Goal: Information Seeking & Learning: Find specific fact

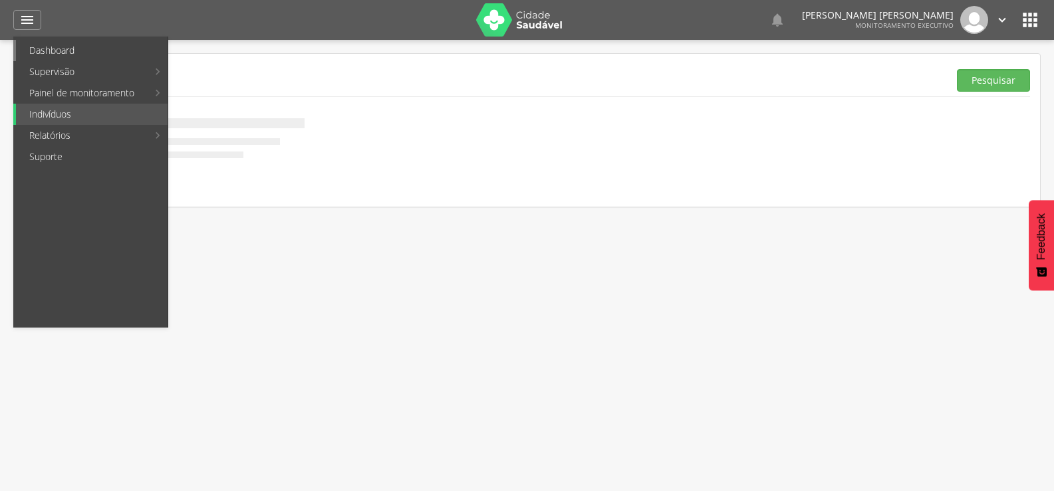
click at [35, 44] on link "Dashboard" at bounding box center [92, 50] width 152 height 21
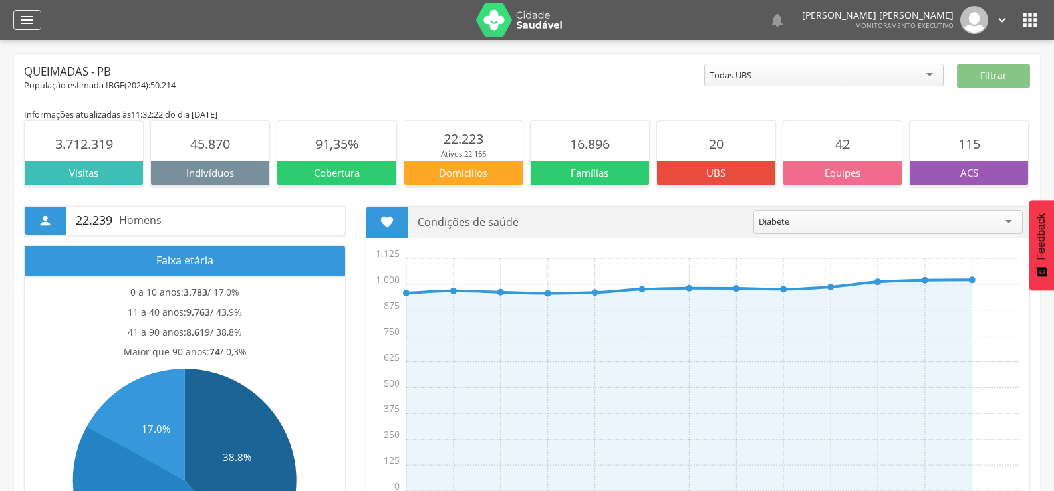
click at [18, 25] on div "" at bounding box center [27, 20] width 28 height 20
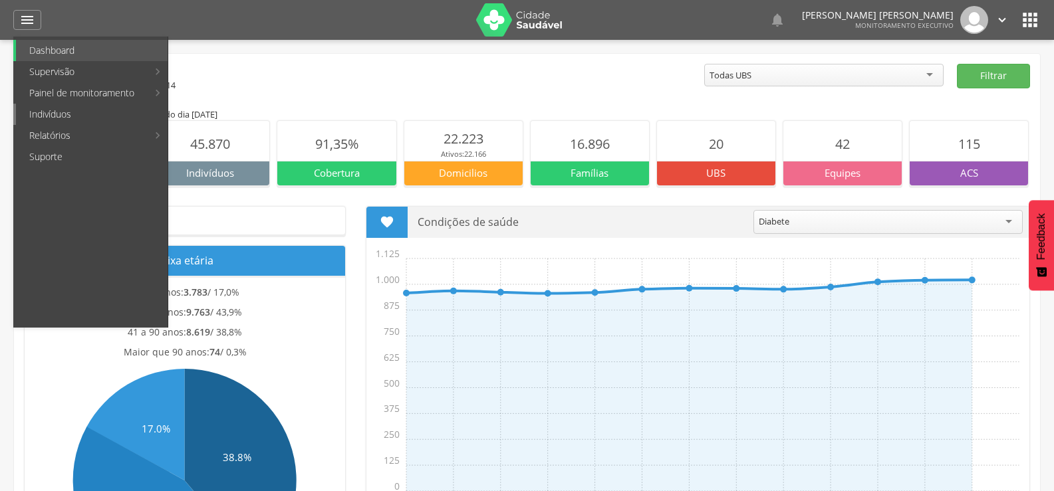
click at [32, 116] on link "Indivíduos" at bounding box center [92, 114] width 152 height 21
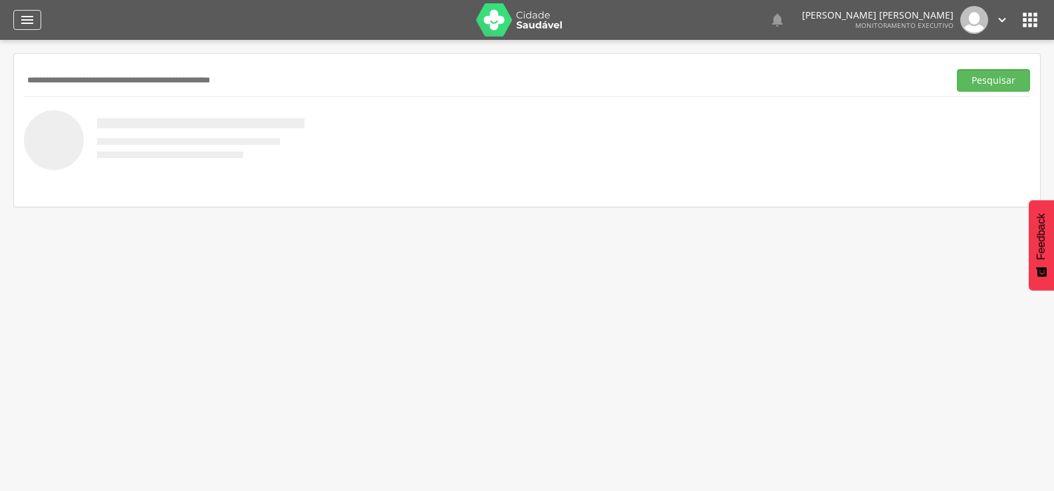
click at [31, 25] on icon "" at bounding box center [27, 20] width 16 height 16
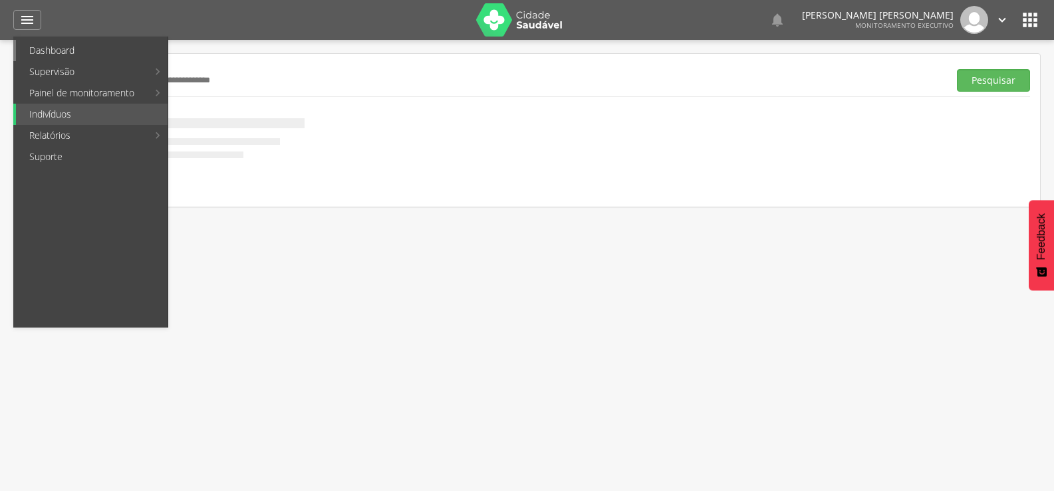
click at [34, 44] on link "Dashboard" at bounding box center [92, 50] width 152 height 21
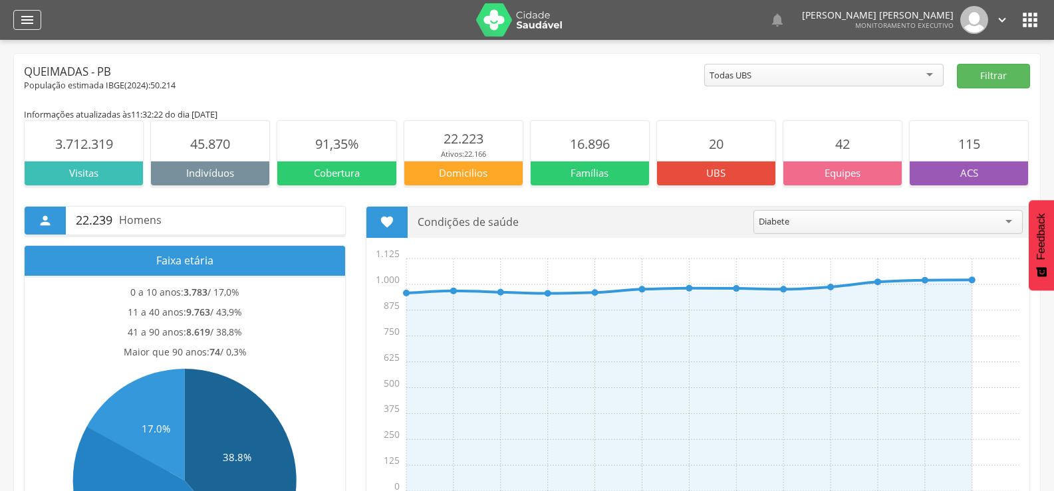
drag, startPoint x: 24, startPoint y: 21, endPoint x: 24, endPoint y: 28, distance: 7.3
click at [24, 21] on icon "" at bounding box center [27, 20] width 16 height 16
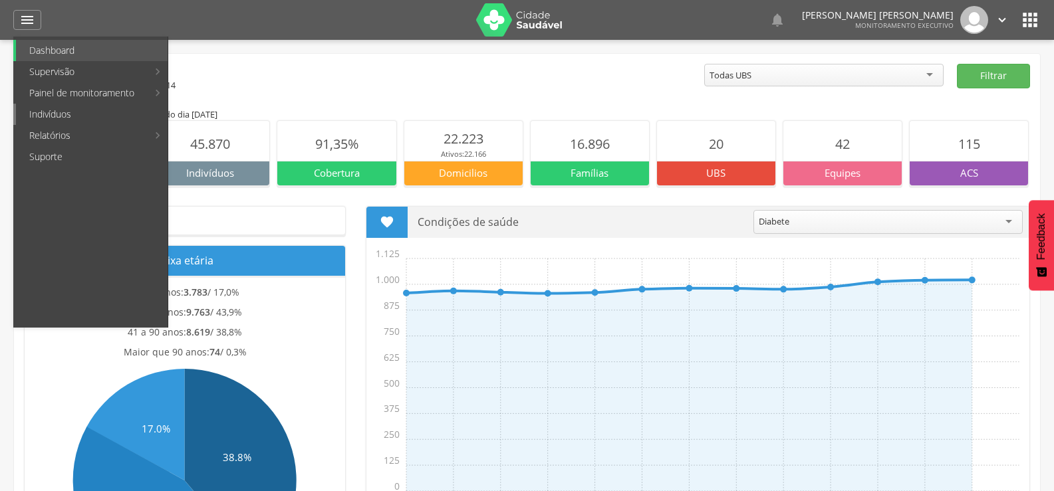
click at [49, 114] on link "Indivíduos" at bounding box center [92, 114] width 152 height 21
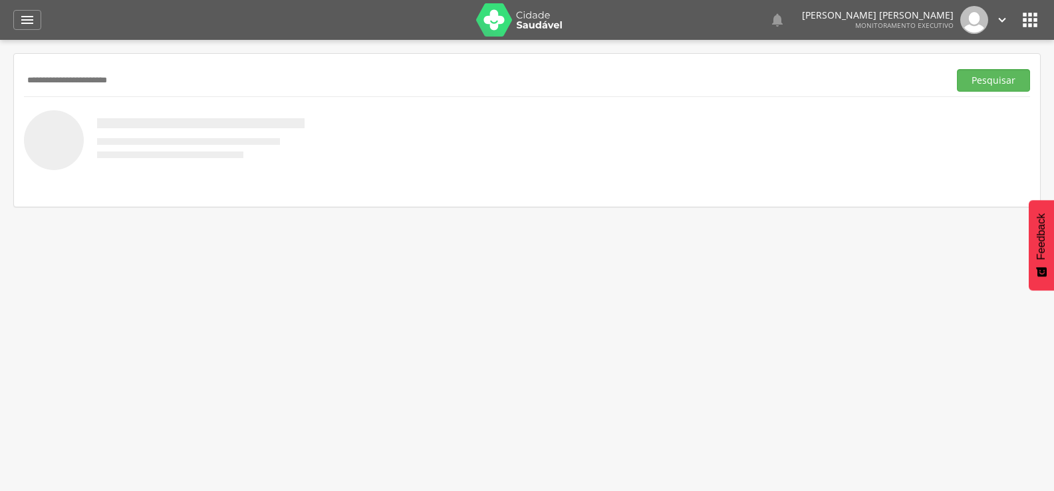
click at [957, 69] on button "Pesquisar" at bounding box center [993, 80] width 73 height 23
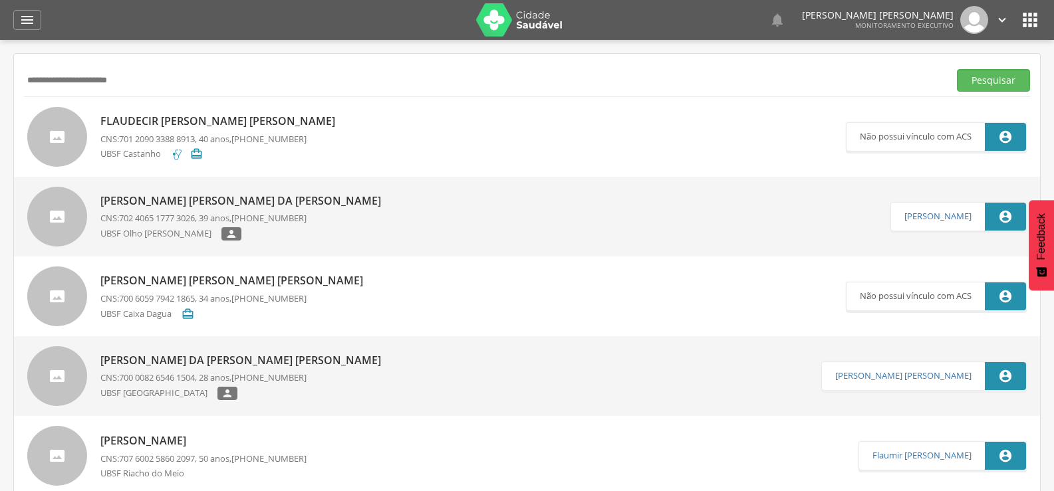
drag, startPoint x: 145, startPoint y: 84, endPoint x: 0, endPoint y: 79, distance: 145.0
click at [0, 79] on div "**********" at bounding box center [527, 285] width 1054 height 491
click at [957, 69] on button "Pesquisar" at bounding box center [993, 80] width 73 height 23
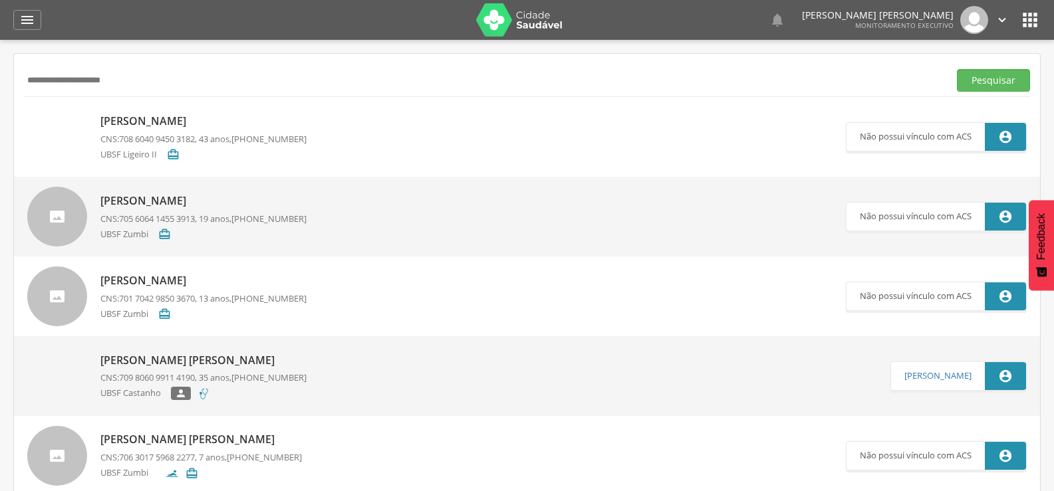
drag, startPoint x: 143, startPoint y: 86, endPoint x: 0, endPoint y: 65, distance: 144.4
click at [0, 65] on div "**********" at bounding box center [527, 285] width 1054 height 491
click at [203, 141] on p "CNS: 708 6040 9450 3182 , 43 anos, (83) 99123-4939" at bounding box center [203, 139] width 206 height 13
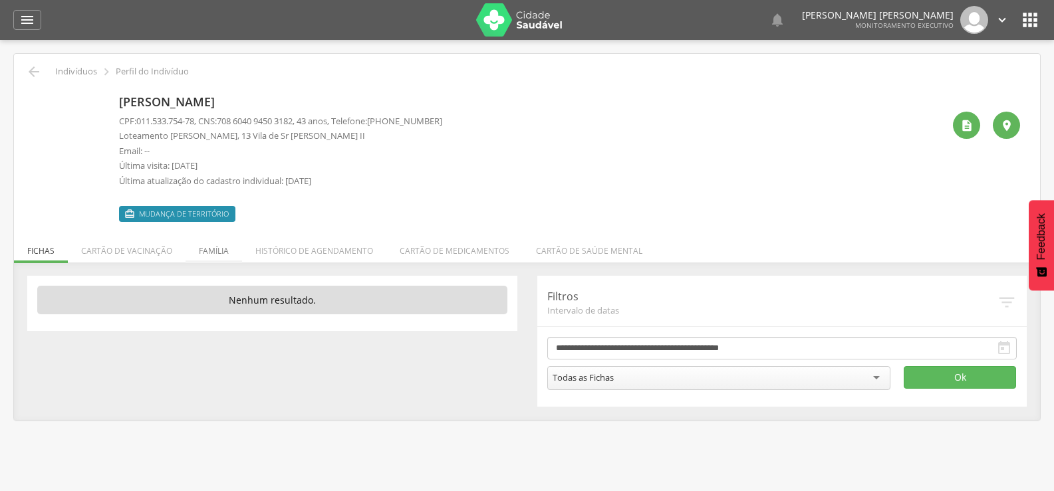
click at [213, 257] on li "Família" at bounding box center [213, 247] width 57 height 31
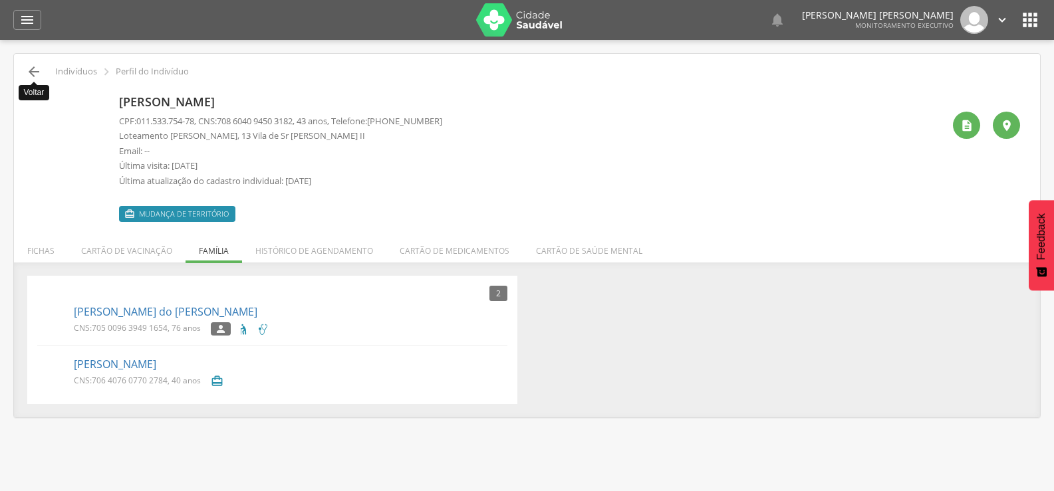
click at [39, 72] on icon "" at bounding box center [34, 72] width 16 height 16
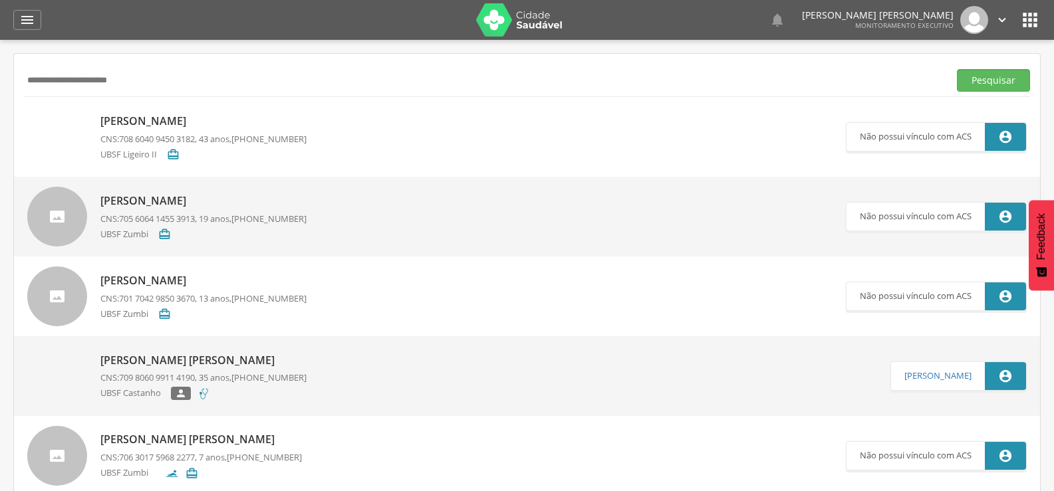
type input "**********"
click at [957, 69] on button "Pesquisar" at bounding box center [993, 80] width 73 height 23
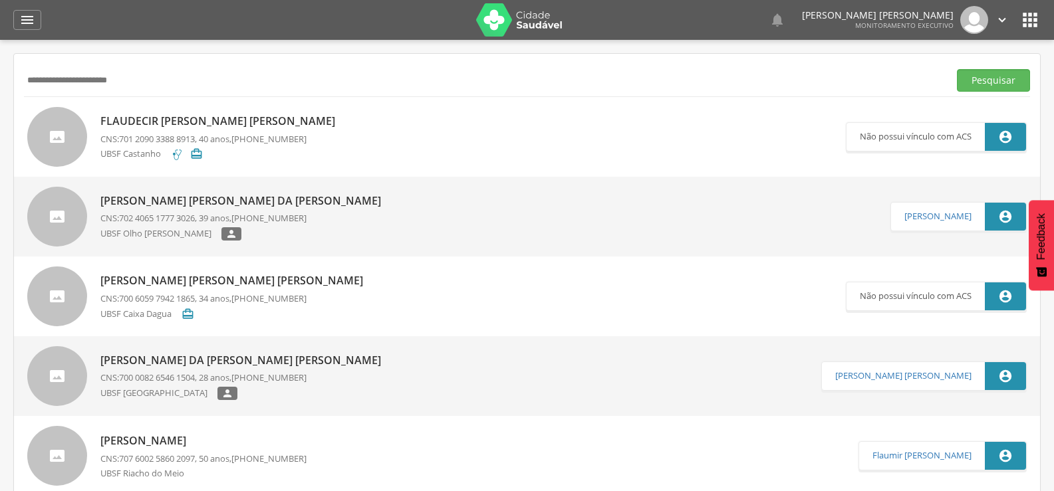
click at [163, 120] on p "Flaudecir Nunes da Silva" at bounding box center [220, 121] width 241 height 15
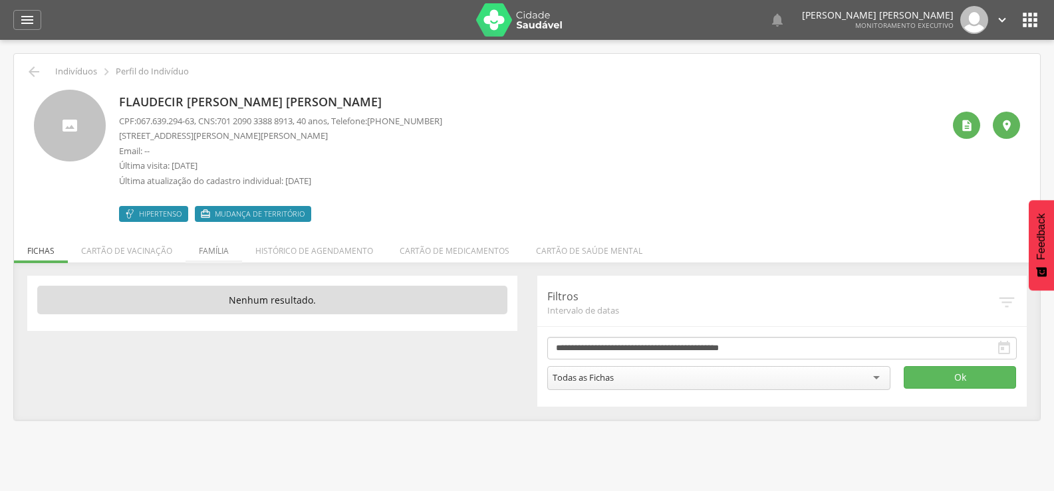
click at [221, 252] on li "Família" at bounding box center [213, 247] width 57 height 31
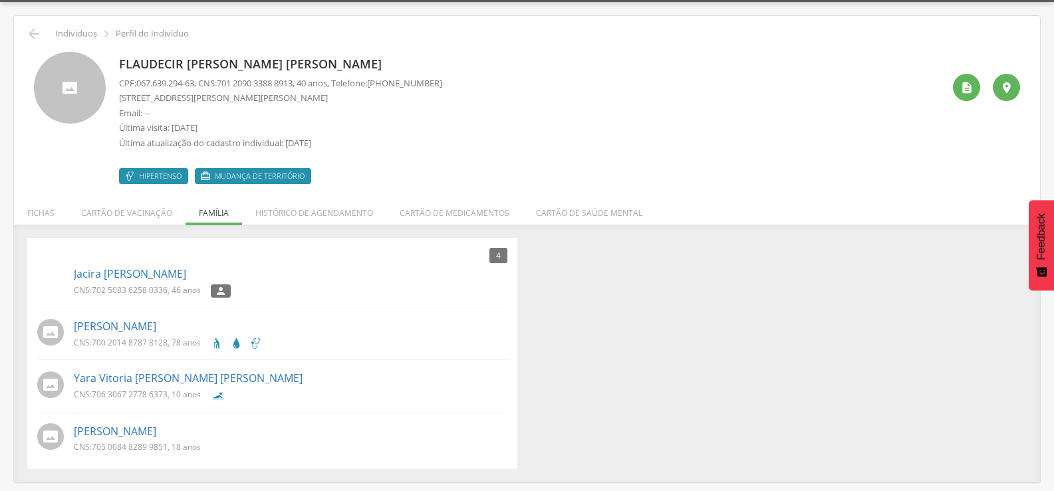
scroll to position [40, 0]
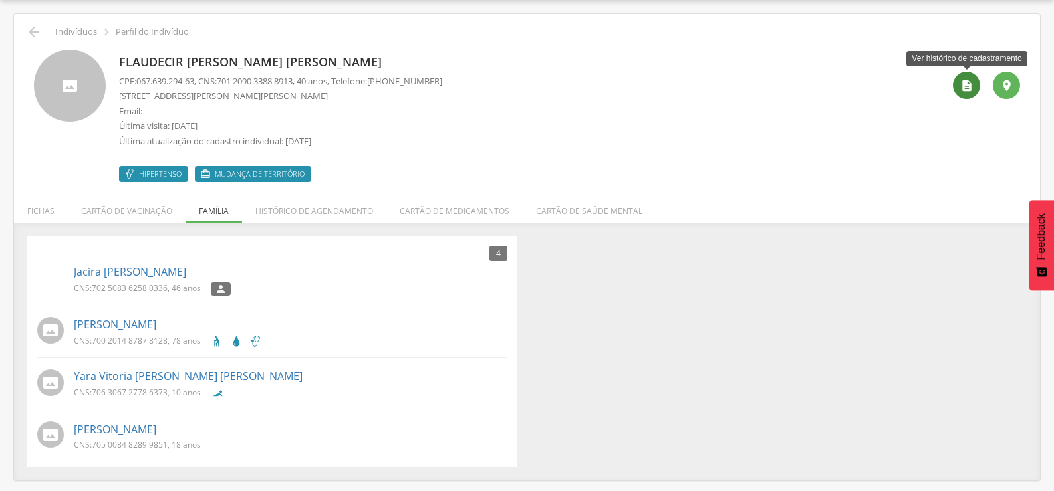
click at [965, 89] on icon "" at bounding box center [966, 85] width 13 height 13
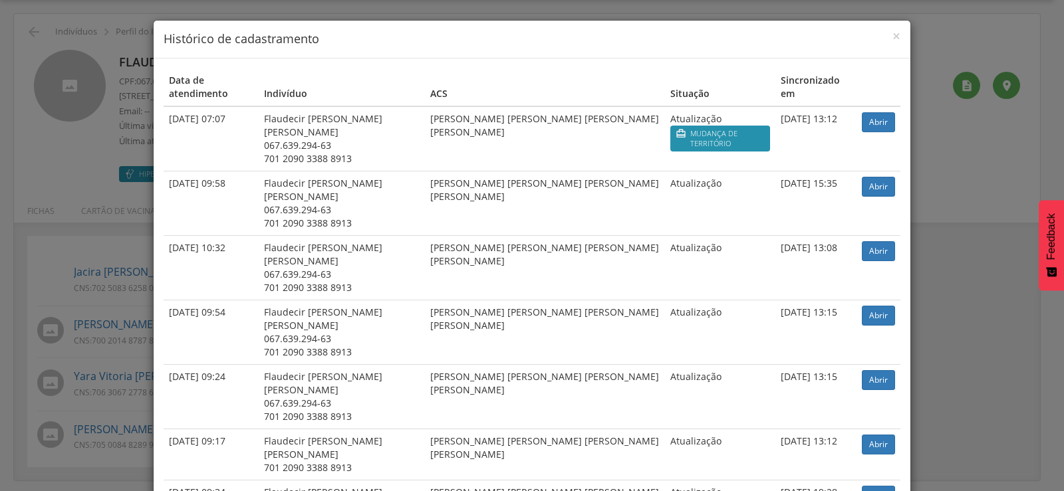
click at [50, 129] on div "× Histórico de cadastramento Data de atendimento Indivíduo ACS Situação Sincron…" at bounding box center [532, 245] width 1064 height 491
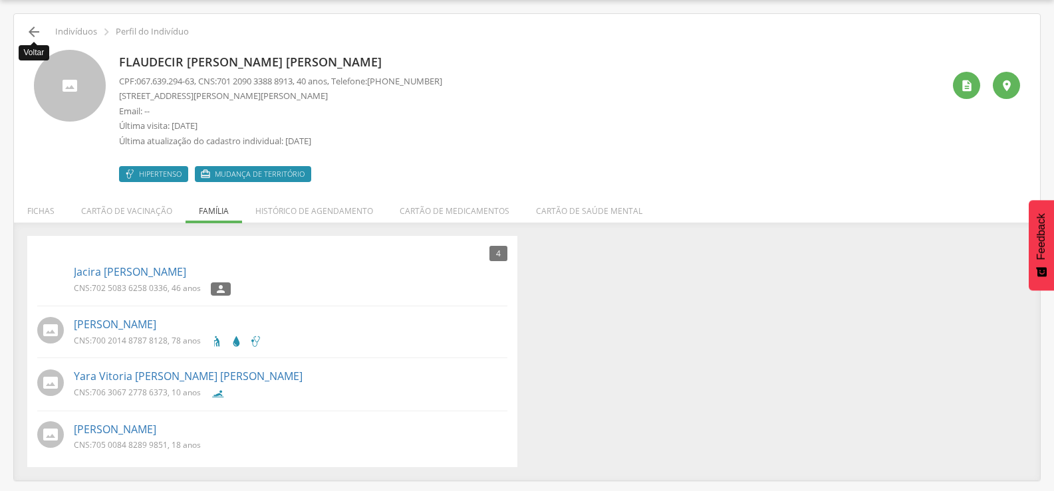
click at [28, 32] on icon "" at bounding box center [34, 32] width 16 height 16
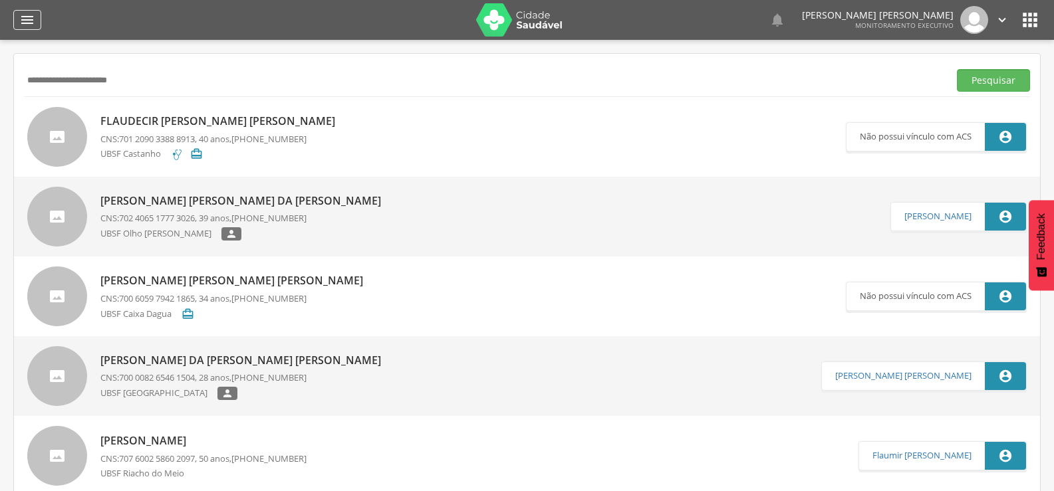
click at [34, 27] on icon "" at bounding box center [27, 20] width 16 height 16
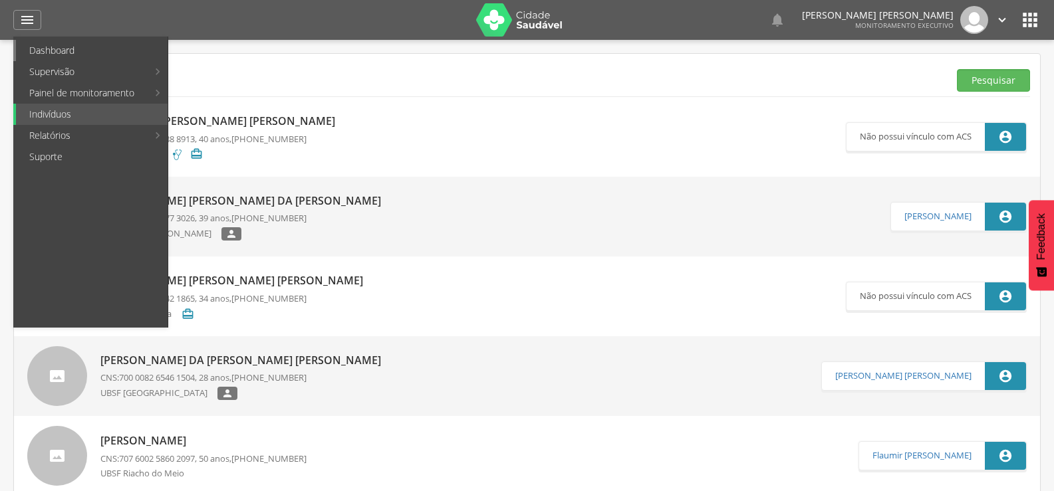
click at [53, 47] on link "Dashboard" at bounding box center [92, 50] width 152 height 21
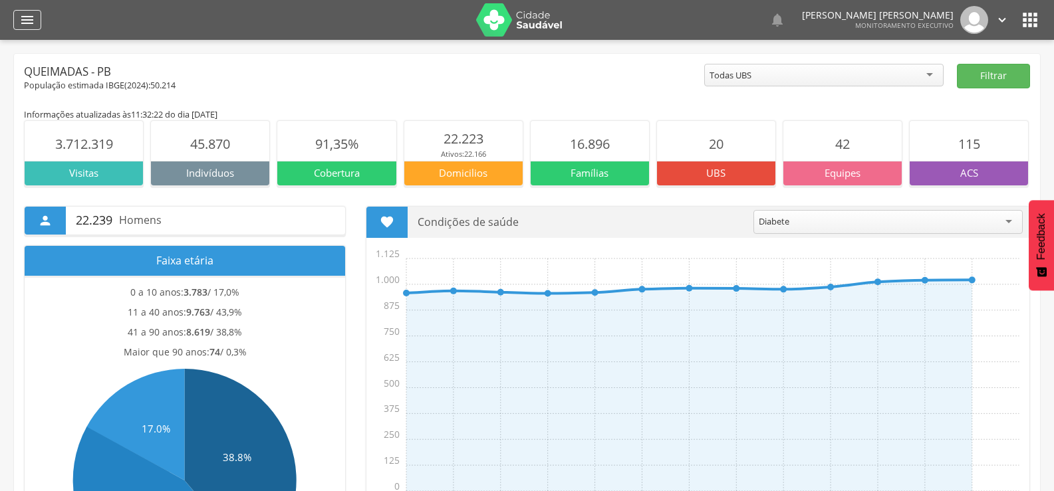
click at [35, 26] on div "" at bounding box center [27, 20] width 28 height 20
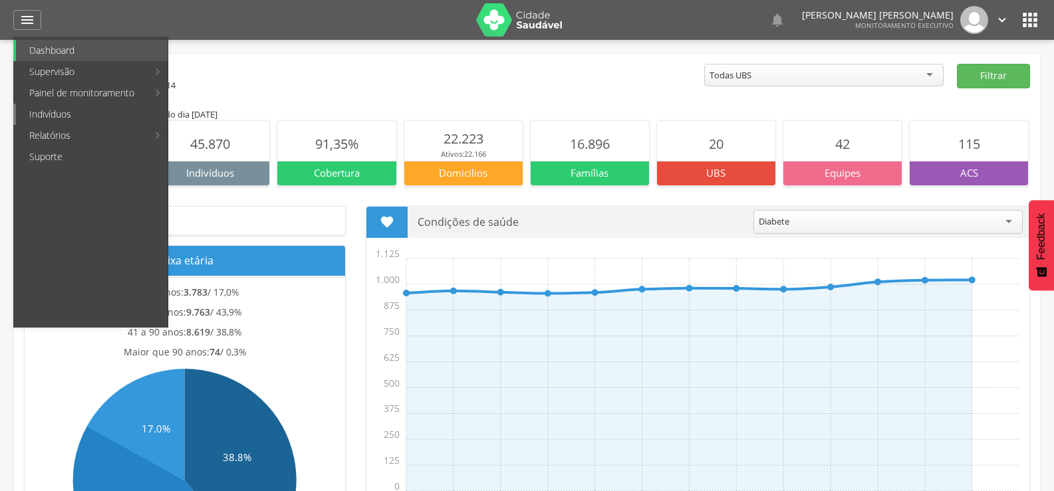
drag, startPoint x: 53, startPoint y: 114, endPoint x: 45, endPoint y: 94, distance: 21.5
click at [53, 113] on link "Indivíduos" at bounding box center [92, 114] width 152 height 21
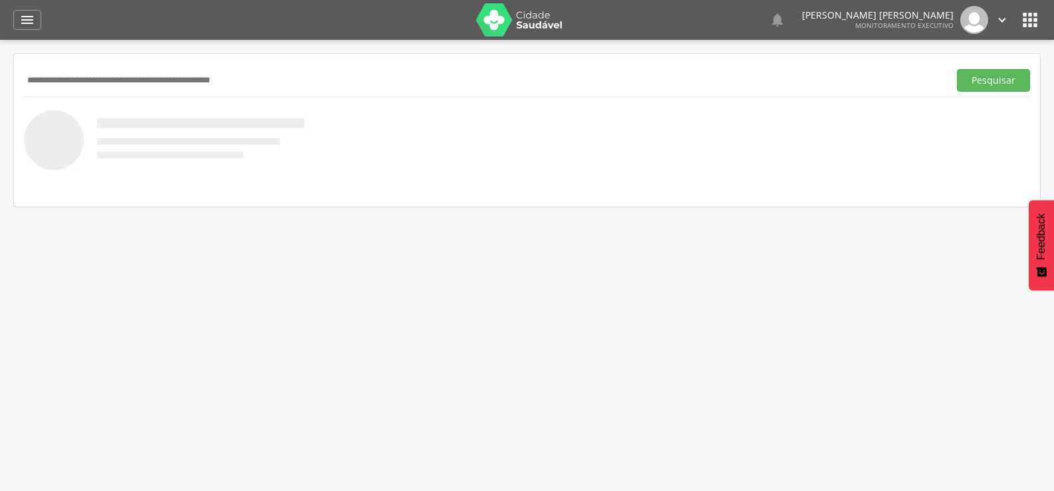
paste input "**********"
click at [957, 69] on button "Pesquisar" at bounding box center [993, 80] width 73 height 23
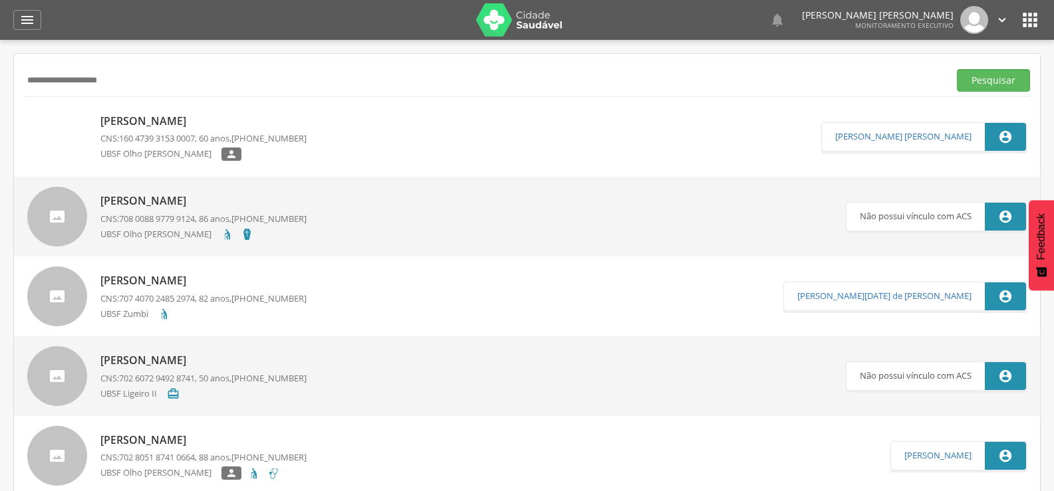
click at [176, 142] on span "160 4739 3153 0007" at bounding box center [157, 138] width 76 height 12
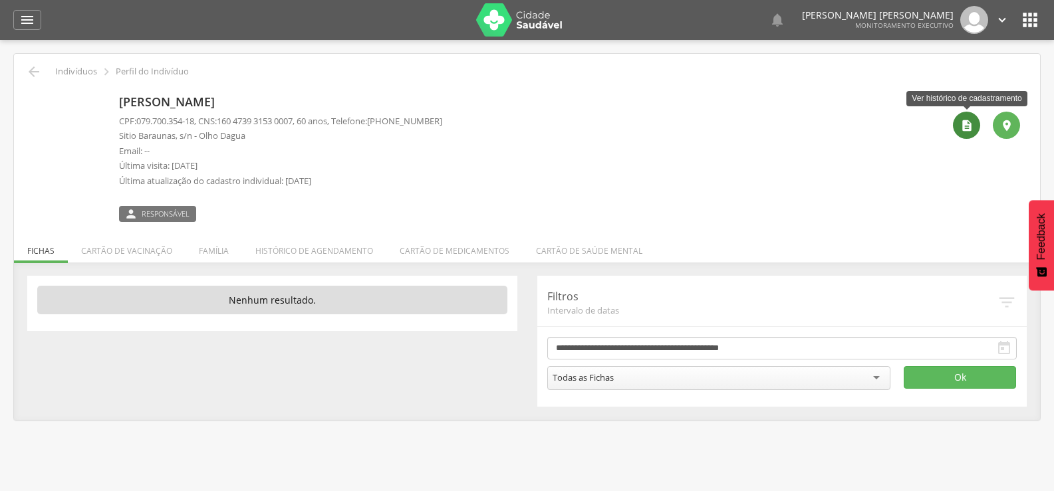
click at [963, 121] on icon "" at bounding box center [966, 125] width 13 height 13
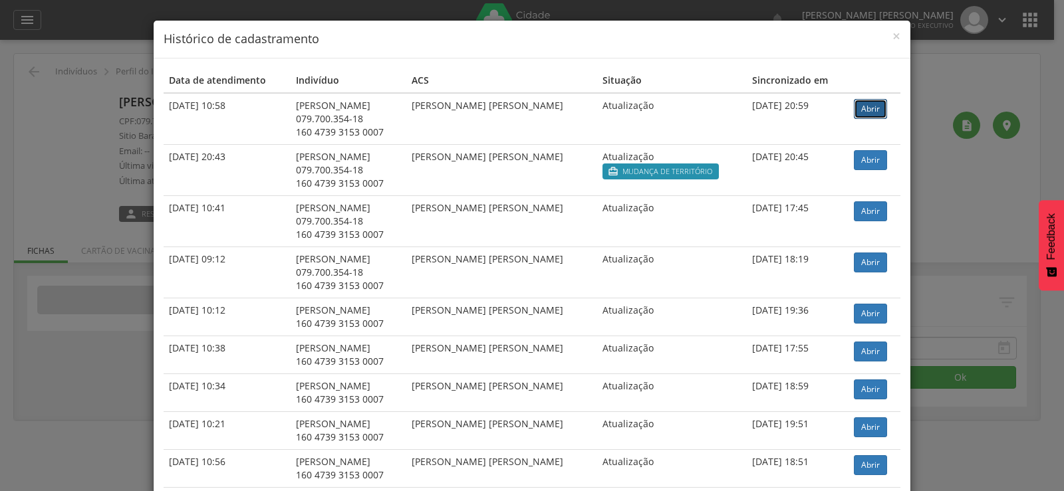
click at [854, 113] on link "Abrir" at bounding box center [870, 109] width 33 height 20
click at [122, 96] on div "× Histórico de cadastramento Data de atendimento Indivíduo ACS Situação Sincron…" at bounding box center [532, 245] width 1064 height 491
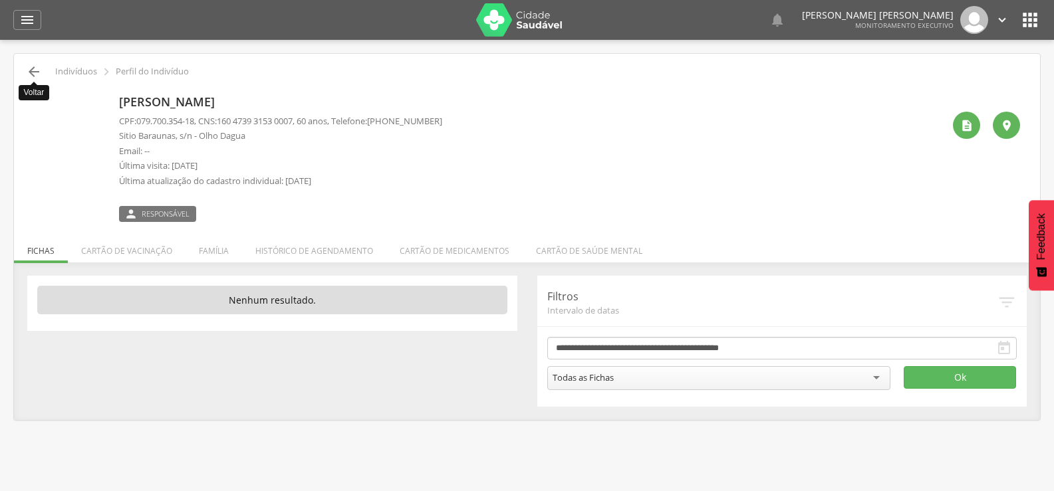
click at [35, 72] on icon "" at bounding box center [34, 72] width 16 height 16
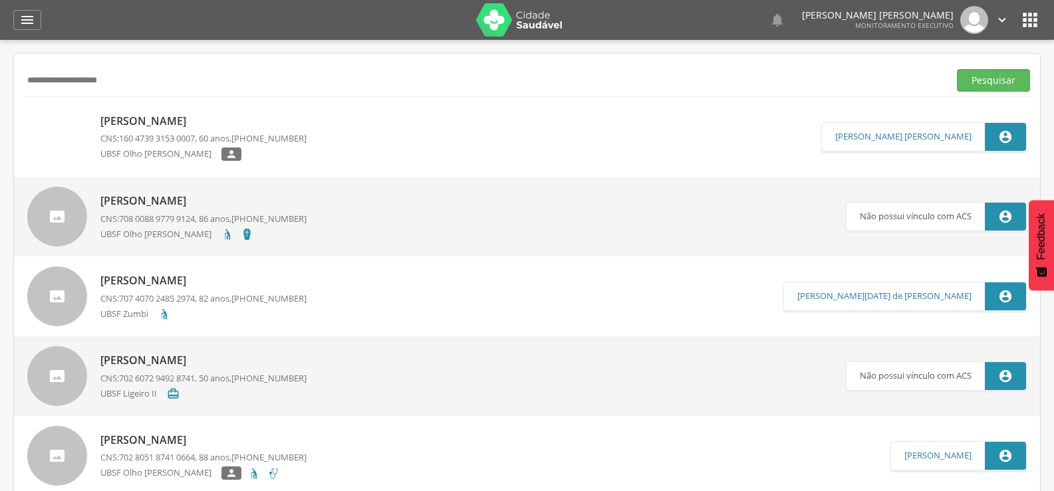
click at [68, 86] on input "**********" at bounding box center [483, 80] width 919 height 23
click at [68, 85] on input "**********" at bounding box center [483, 80] width 919 height 23
paste input "***"
click at [957, 69] on button "Pesquisar" at bounding box center [993, 80] width 73 height 23
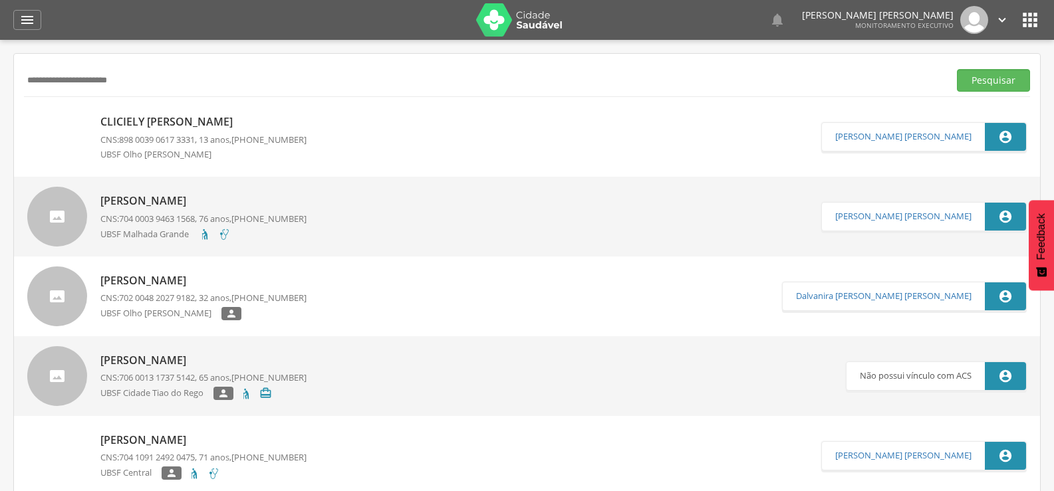
click at [211, 137] on p "CNS: 898 0039 0617 3331 , 13 anos, (83) 99318-1870" at bounding box center [203, 140] width 206 height 13
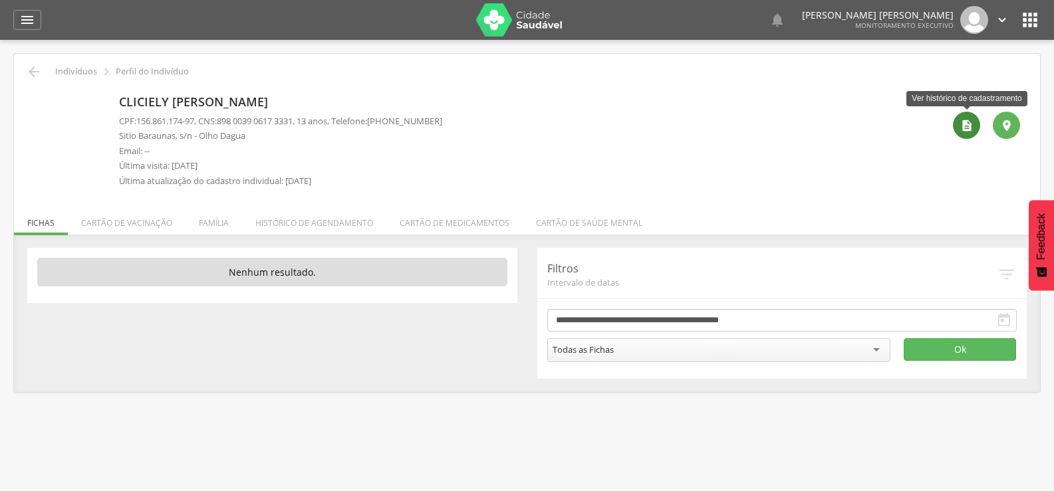
click at [970, 131] on icon "" at bounding box center [966, 125] width 13 height 13
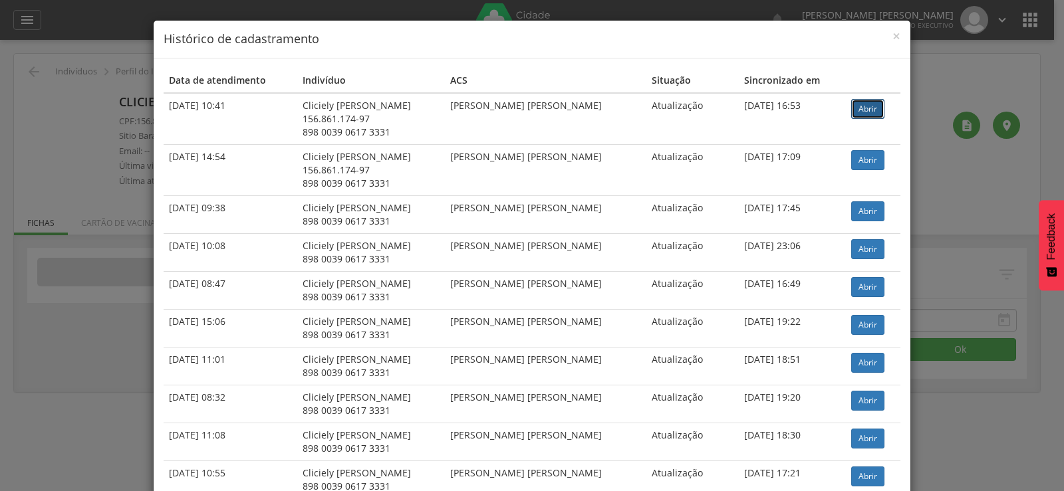
click at [855, 102] on link "Abrir" at bounding box center [867, 109] width 33 height 20
drag, startPoint x: 114, startPoint y: 104, endPoint x: 73, endPoint y: 92, distance: 42.7
click at [109, 103] on div "× Histórico de cadastramento Data de atendimento Indivíduo ACS Situação Sincron…" at bounding box center [532, 245] width 1064 height 491
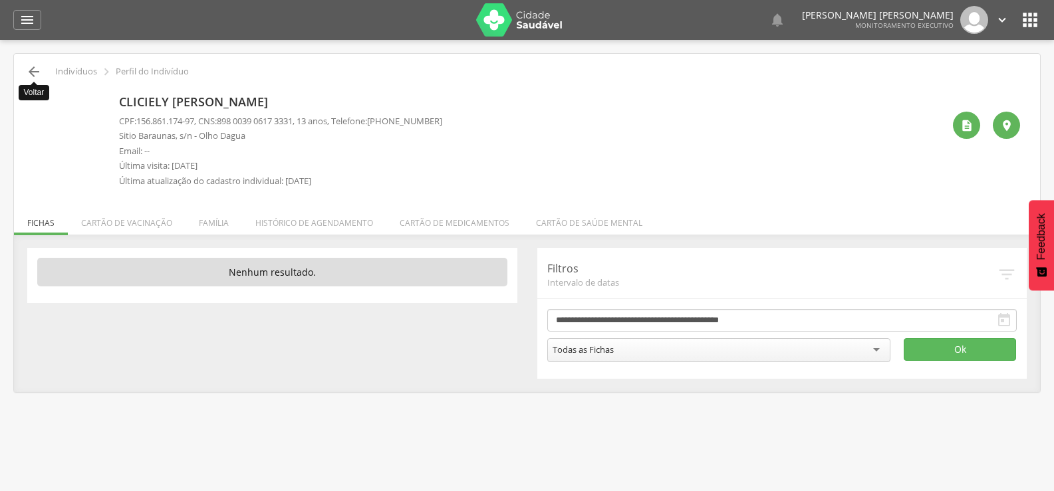
click at [39, 71] on icon "" at bounding box center [34, 72] width 16 height 16
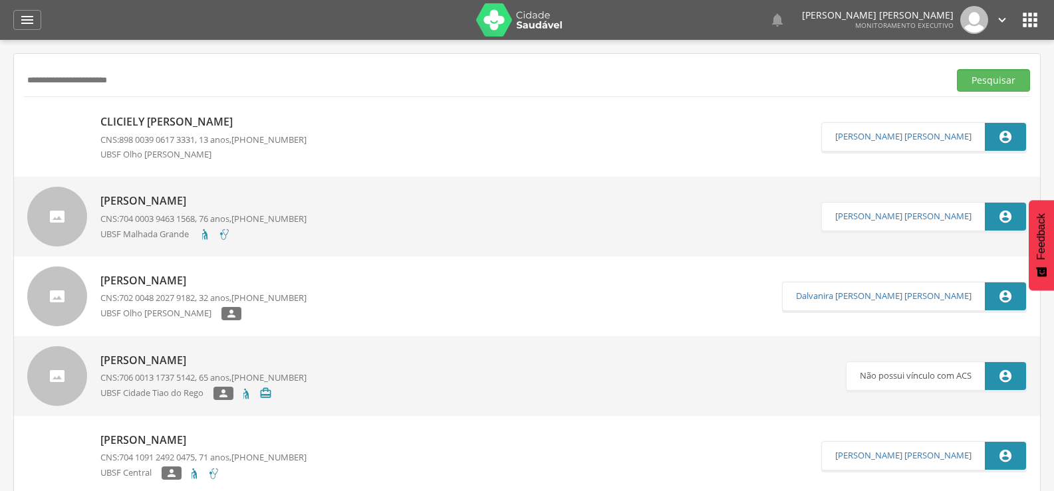
click at [84, 85] on input "**********" at bounding box center [483, 80] width 919 height 23
paste input "****"
click at [957, 69] on button "Pesquisar" at bounding box center [993, 80] width 73 height 23
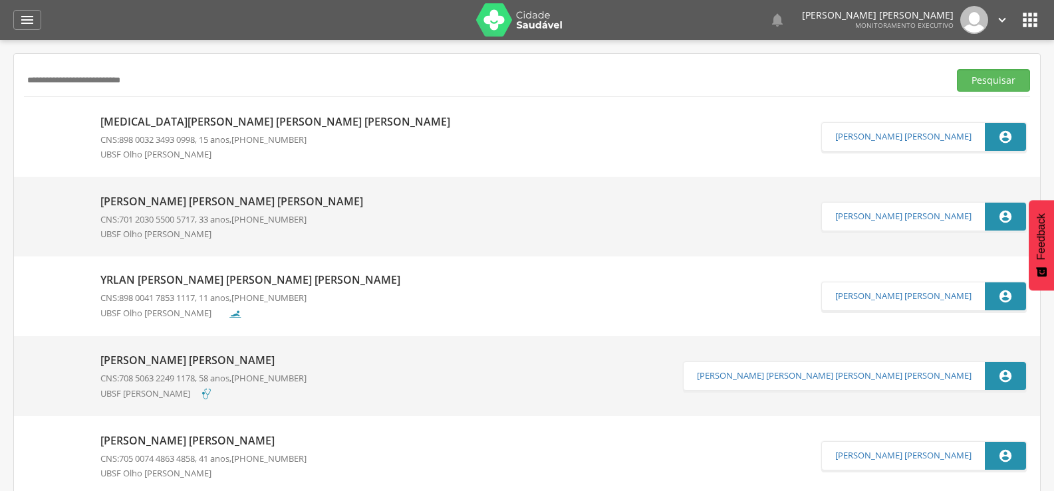
click at [223, 137] on p "CNS: 898 0032 3493 0998 , 15 anos, (83) 99178-4669" at bounding box center [278, 140] width 356 height 13
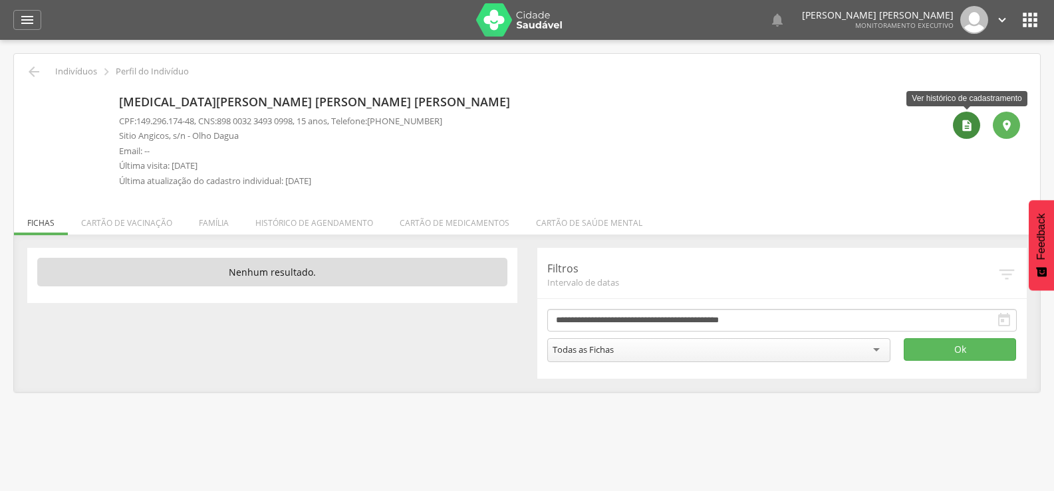
click at [961, 131] on icon "" at bounding box center [966, 125] width 13 height 13
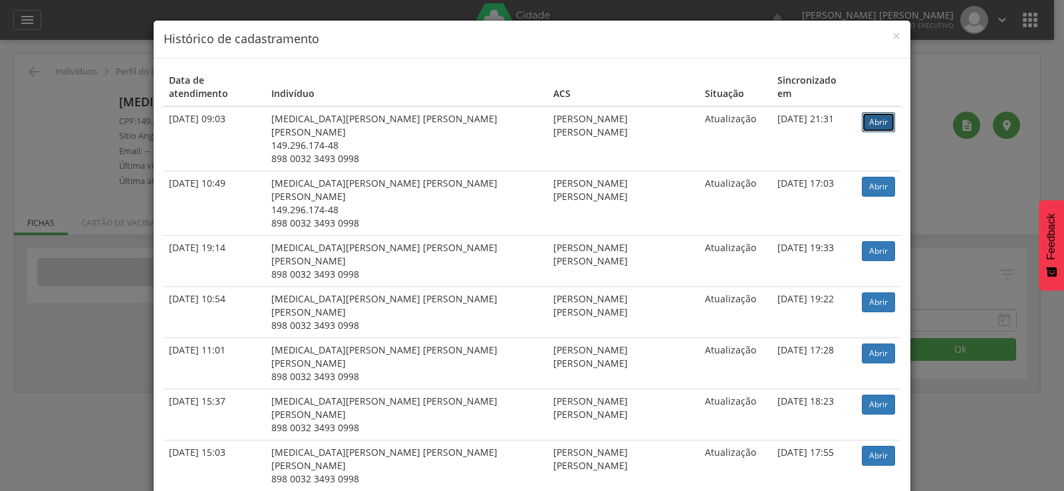
click at [864, 112] on link "Abrir" at bounding box center [878, 122] width 33 height 20
click at [57, 64] on div "× Histórico de cadastramento Data de atendimento Indivíduo ACS Situação Sincron…" at bounding box center [532, 245] width 1064 height 491
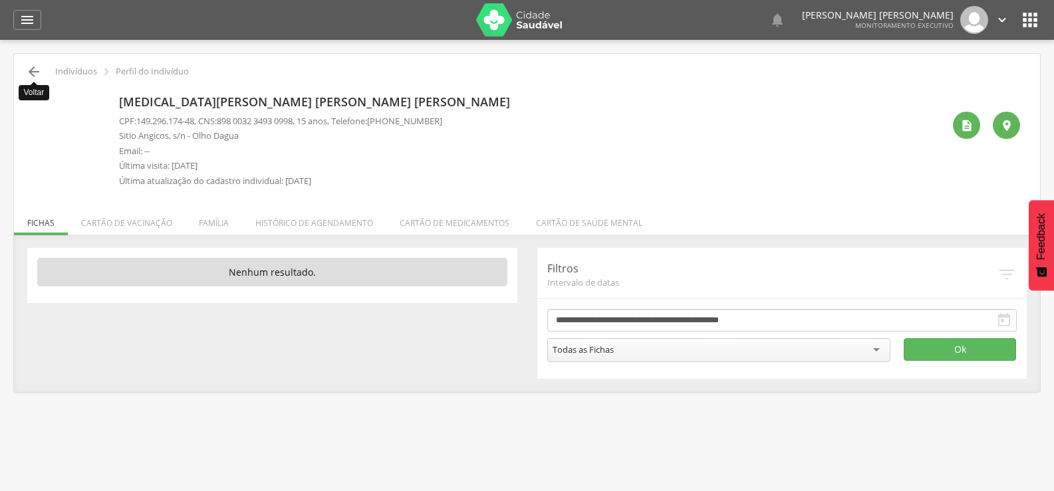
click at [38, 76] on icon "" at bounding box center [34, 72] width 16 height 16
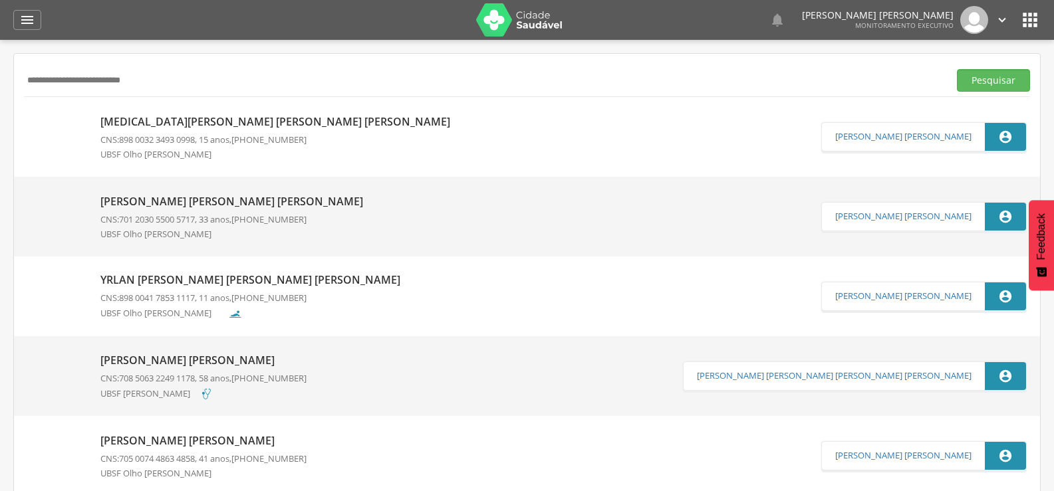
click at [80, 85] on input "**********" at bounding box center [483, 80] width 919 height 23
paste input "text"
type input "**********"
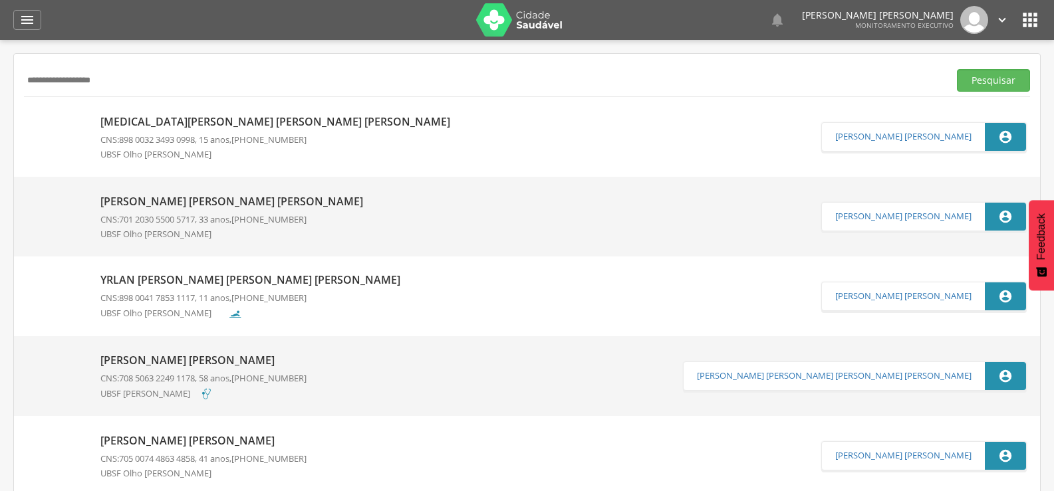
click at [957, 69] on button "Pesquisar" at bounding box center [993, 80] width 73 height 23
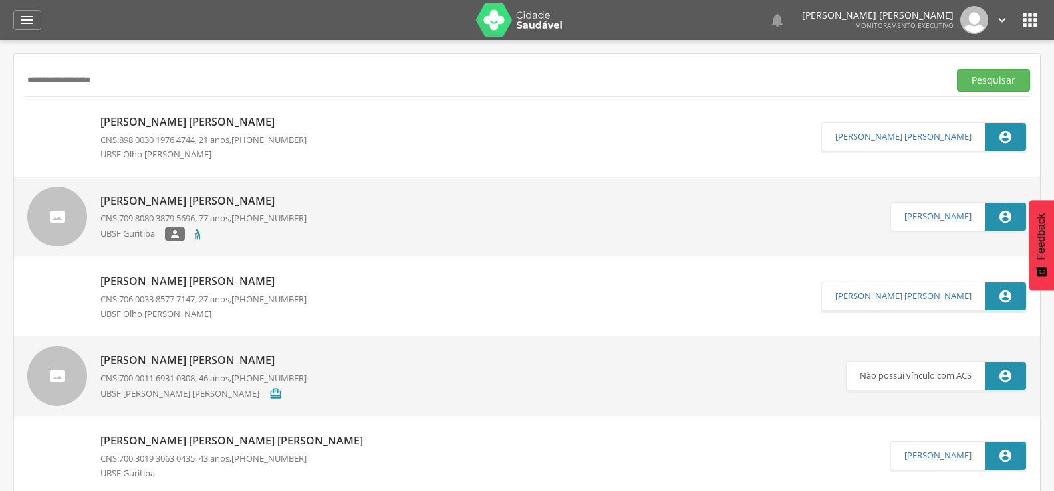
click at [163, 145] on span "898 0030 1976 4744" at bounding box center [157, 140] width 76 height 12
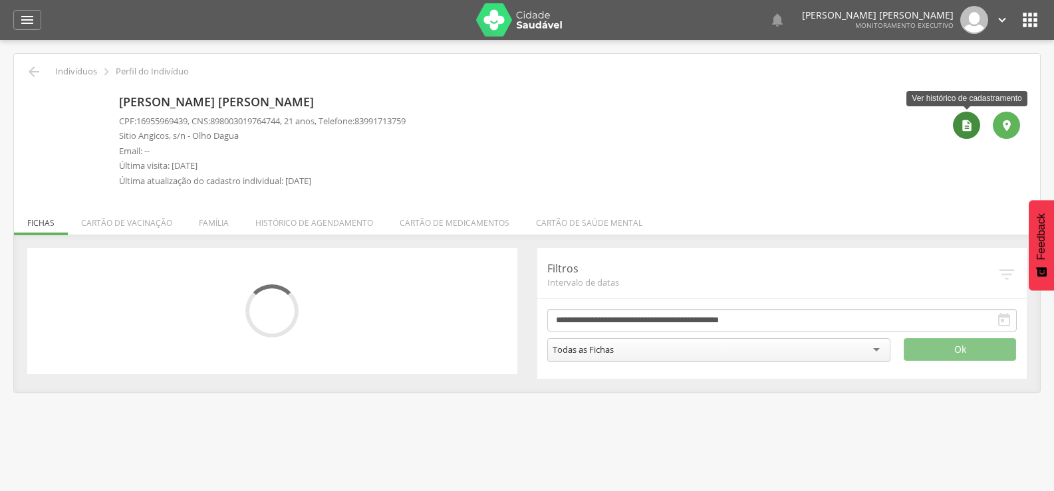
click at [962, 126] on icon "" at bounding box center [966, 125] width 13 height 13
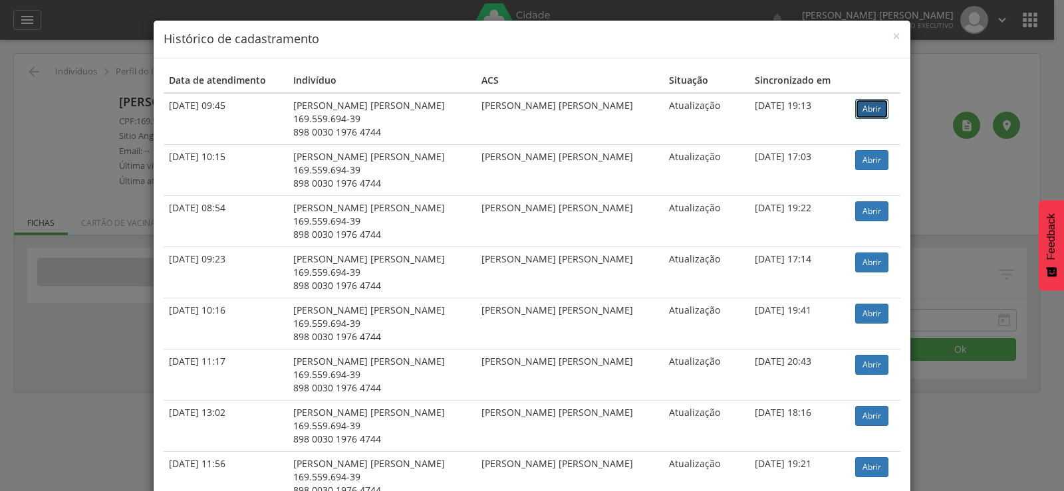
click at [868, 106] on link "Abrir" at bounding box center [871, 109] width 33 height 20
drag, startPoint x: 122, startPoint y: 129, endPoint x: 113, endPoint y: 124, distance: 10.7
click at [122, 128] on div "× Histórico de cadastramento Data de atendimento Indivíduo ACS Situação Sincron…" at bounding box center [532, 245] width 1064 height 491
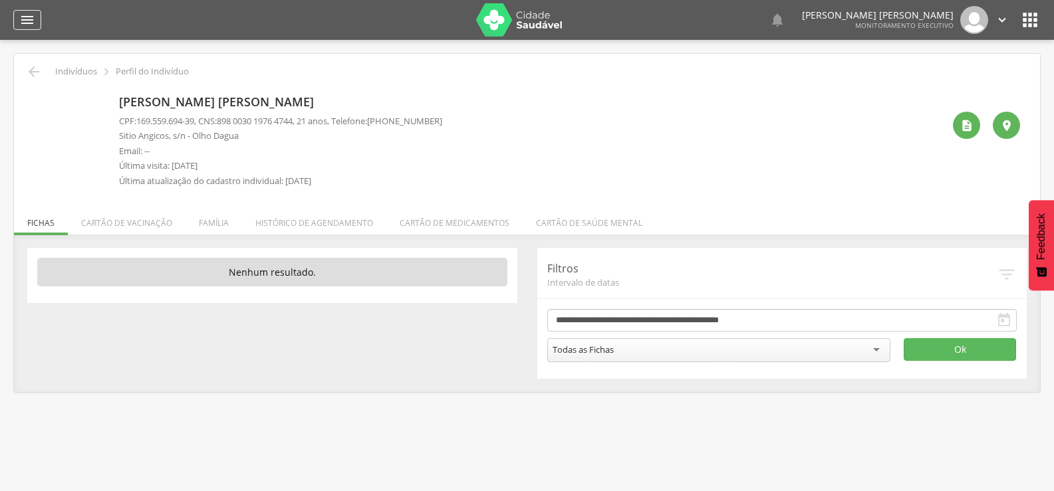
click at [31, 21] on icon "" at bounding box center [27, 20] width 16 height 16
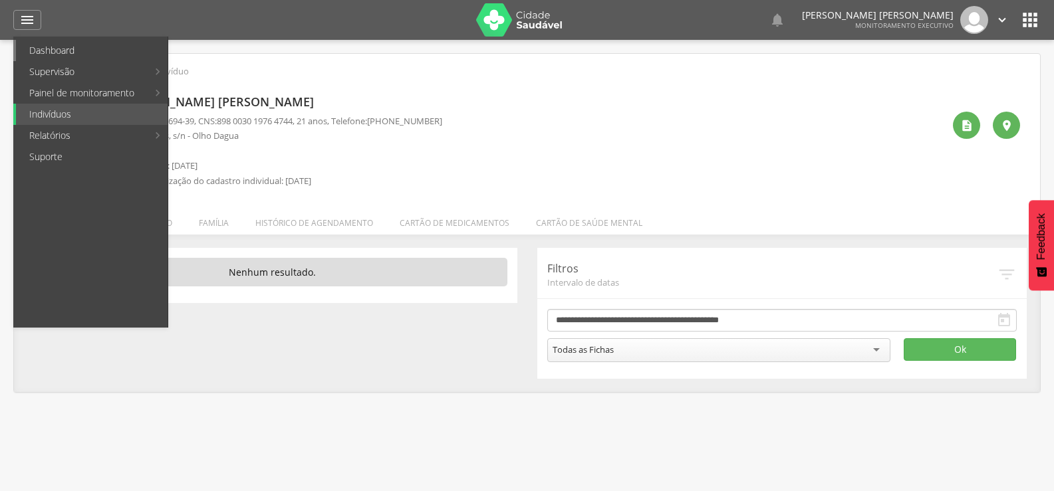
click at [43, 47] on link "Dashboard" at bounding box center [92, 50] width 152 height 21
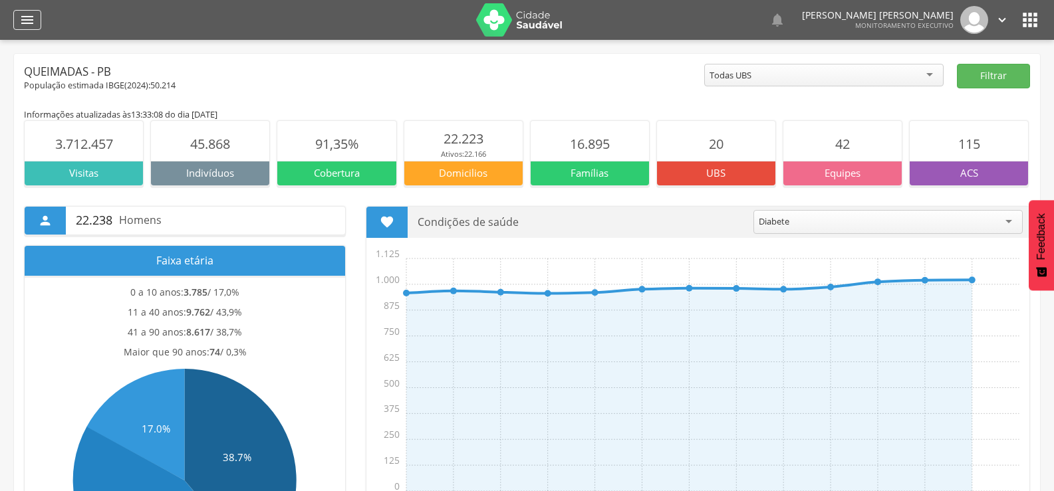
click at [28, 20] on icon "" at bounding box center [27, 20] width 16 height 16
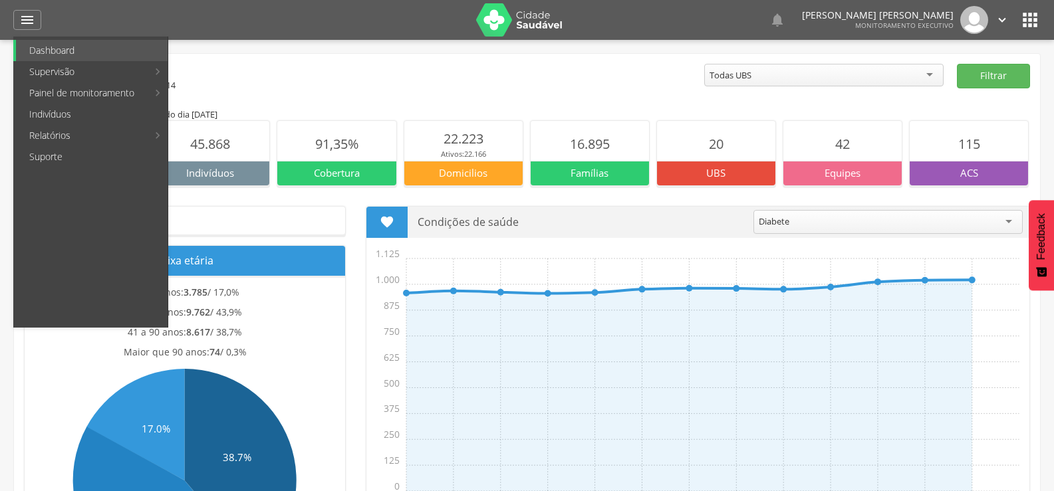
drag, startPoint x: 60, startPoint y: 119, endPoint x: 47, endPoint y: 96, distance: 26.5
click at [60, 118] on link "Indivíduos" at bounding box center [92, 114] width 152 height 21
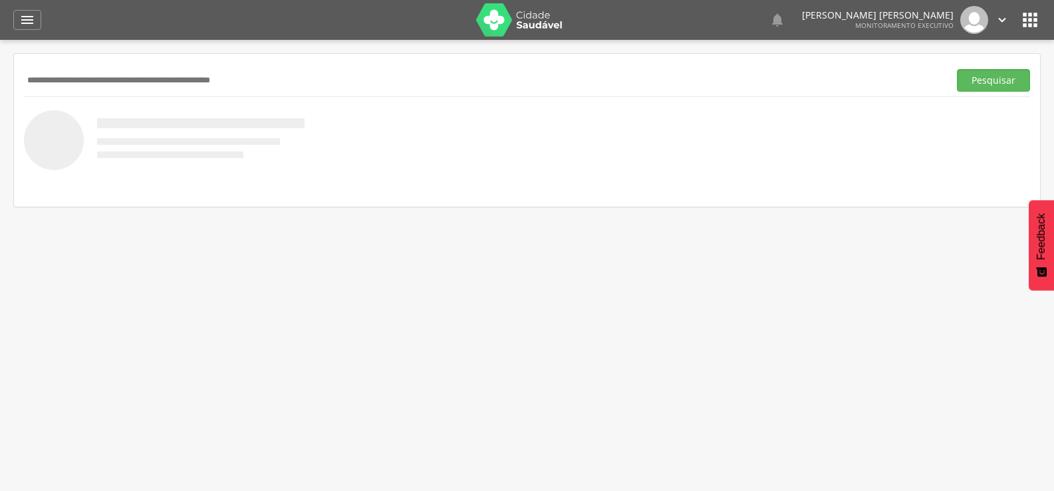
paste input "**********"
type input "**********"
click at [957, 69] on button "Pesquisar" at bounding box center [993, 80] width 73 height 23
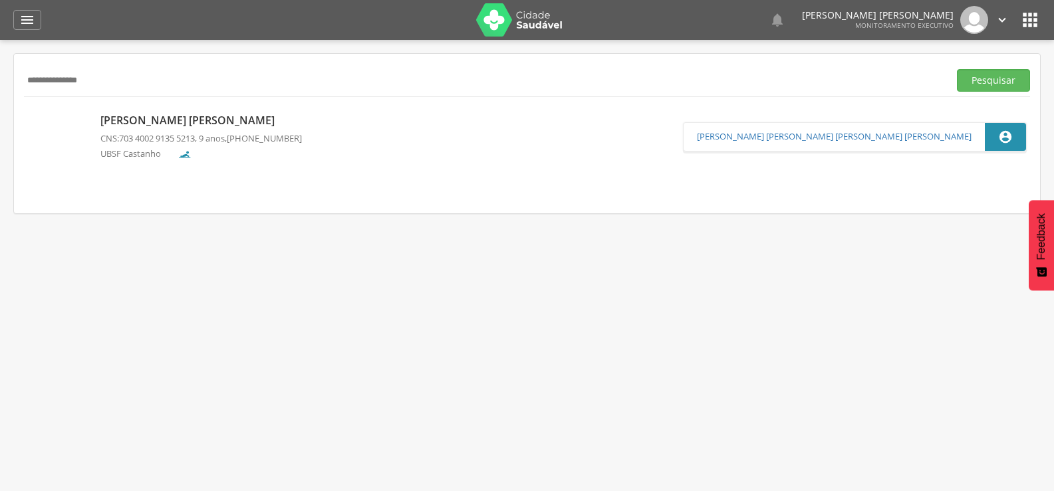
click at [192, 120] on p "Brenda Giovanna Bezerra de Oliveira" at bounding box center [200, 120] width 201 height 15
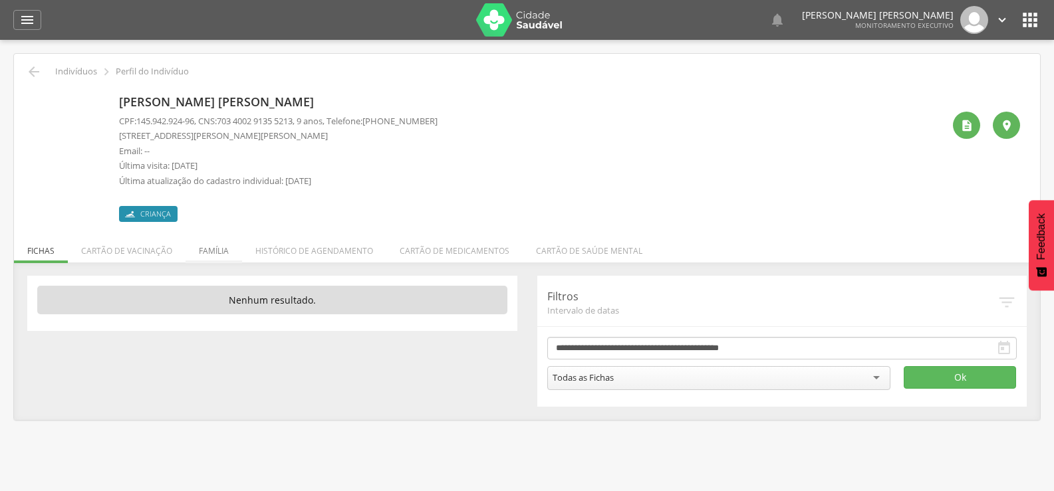
click at [211, 251] on li "Família" at bounding box center [213, 247] width 57 height 31
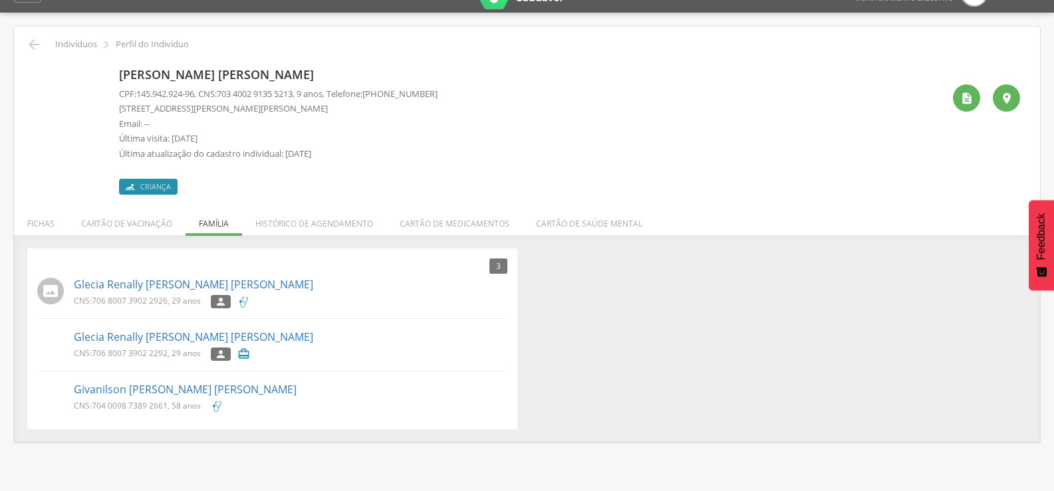
scroll to position [40, 0]
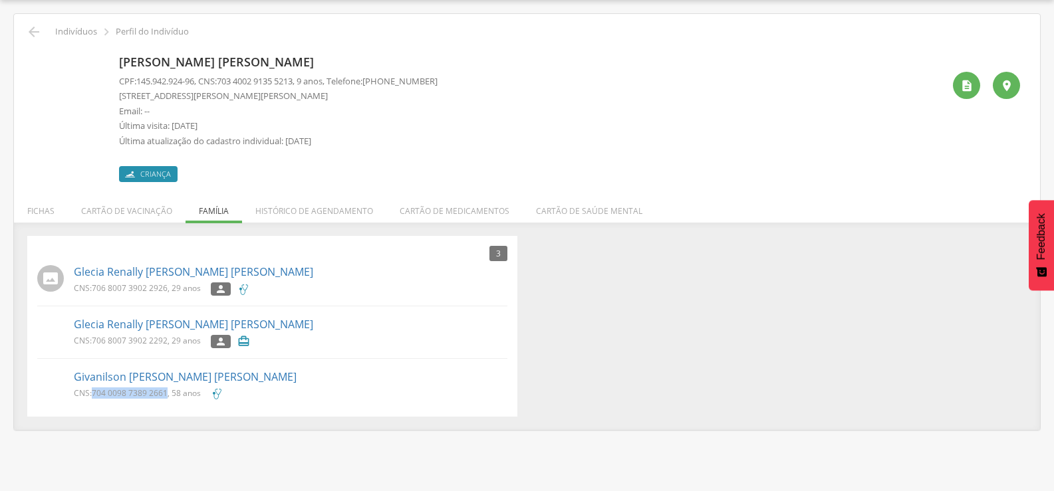
drag, startPoint x: 94, startPoint y: 393, endPoint x: 167, endPoint y: 400, distance: 73.5
click at [167, 400] on div "CNS: 704 0098 7389 2661 , 58 anos" at bounding box center [142, 396] width 137 height 16
copy span "704 0098 7389 2661"
drag, startPoint x: 92, startPoint y: 287, endPoint x: 166, endPoint y: 290, distance: 73.9
click at [166, 290] on p "CNS: 706 8007 3902 2926 , 29 anos" at bounding box center [137, 288] width 127 height 11
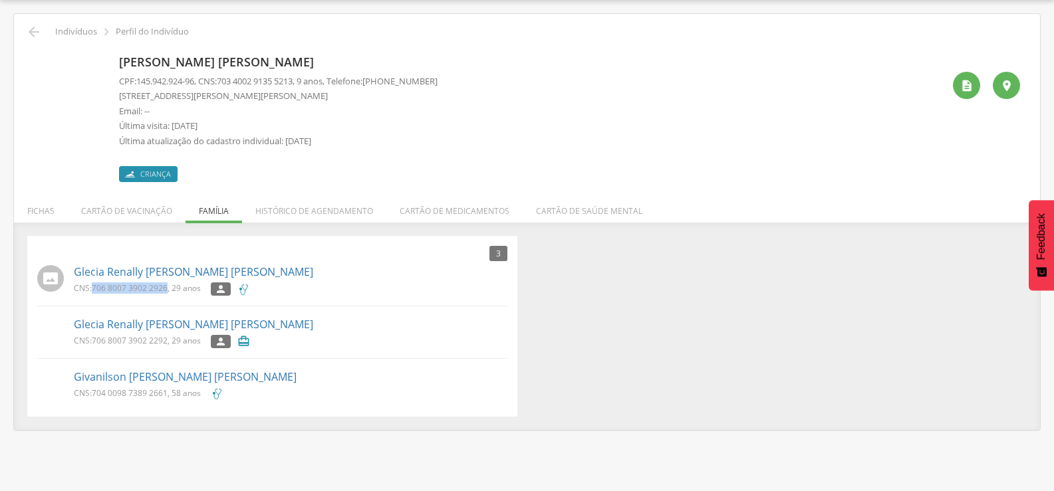
copy span "706 8007 3902 2926"
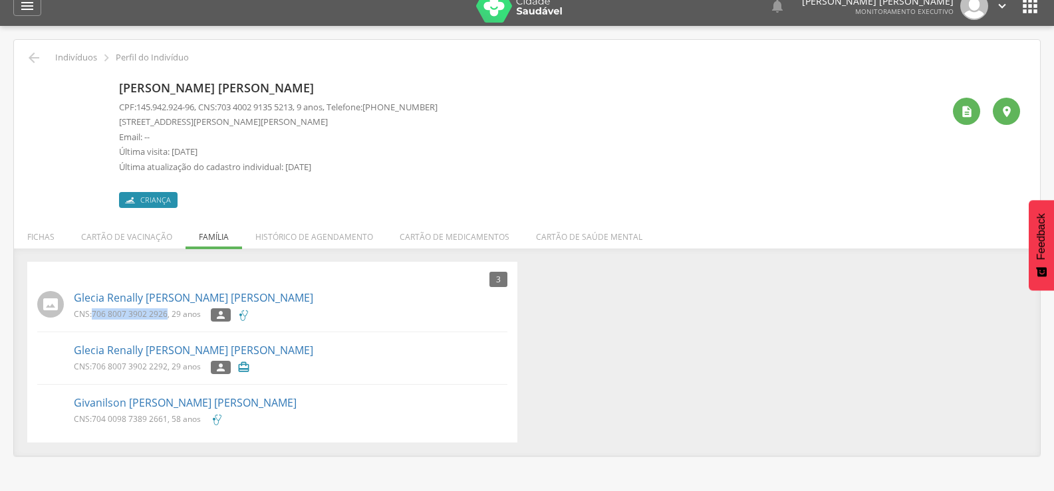
scroll to position [0, 0]
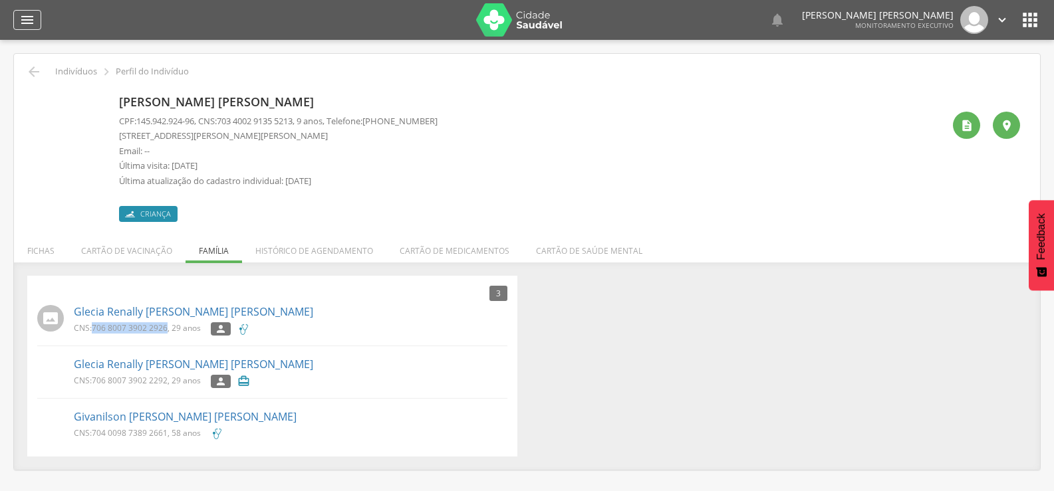
click at [27, 16] on icon "" at bounding box center [27, 20] width 16 height 16
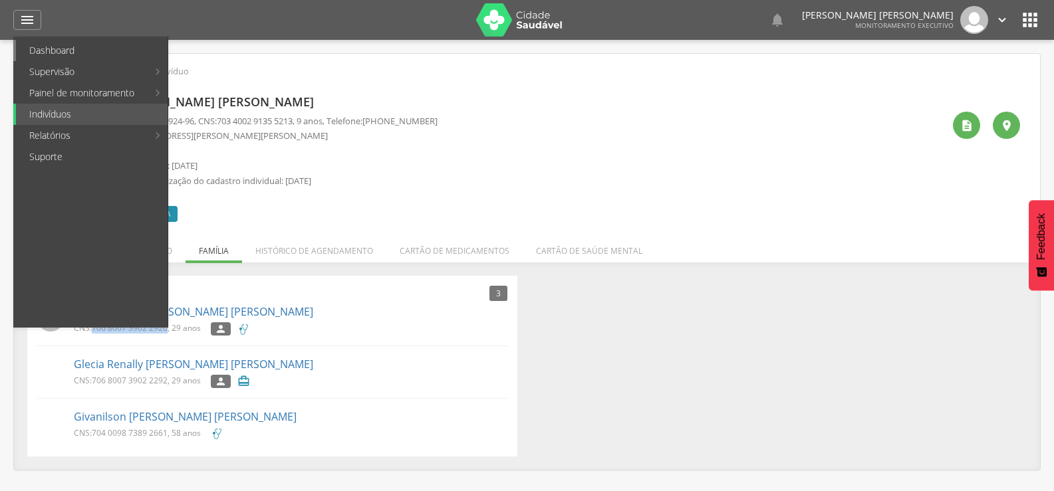
click at [41, 56] on link "Dashboard" at bounding box center [92, 50] width 152 height 21
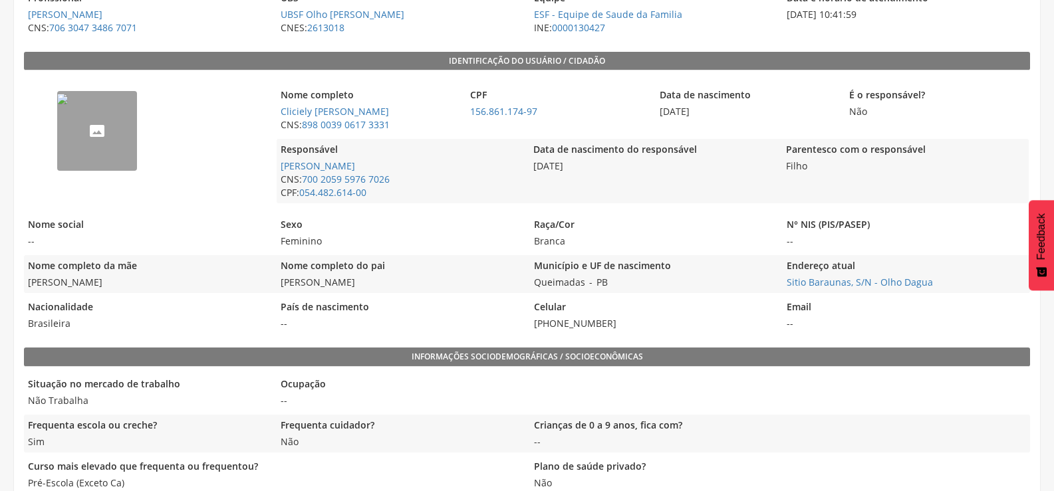
scroll to position [266, 0]
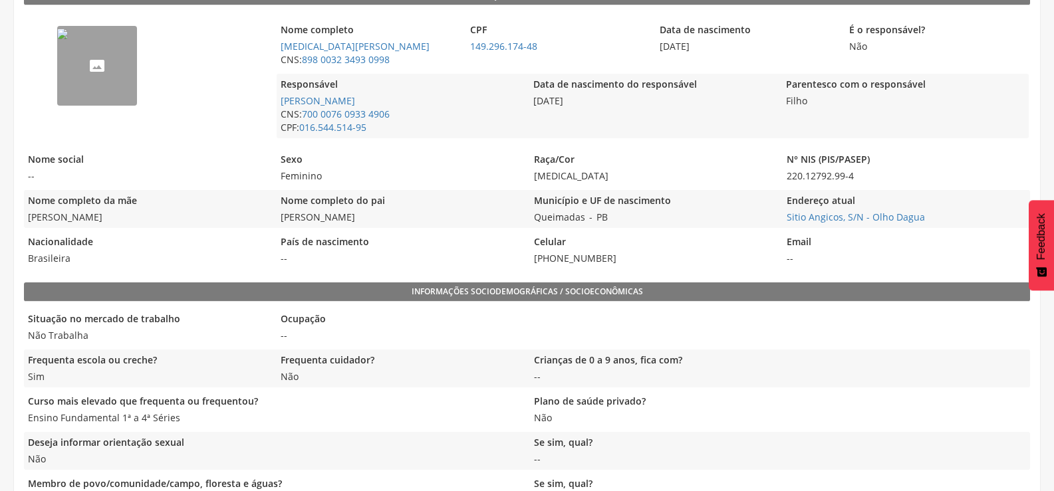
scroll to position [332, 0]
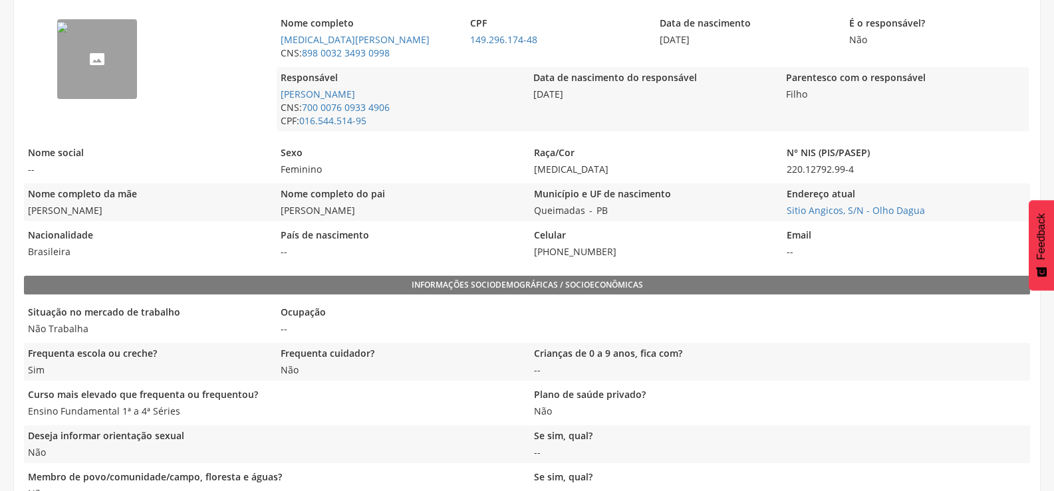
drag, startPoint x: 273, startPoint y: 214, endPoint x: 419, endPoint y: 218, distance: 145.7
click at [419, 218] on div "Nome completo da mãe Jakelyne Delira Souza Bezerra Nome completo do pai José Ma…" at bounding box center [527, 202] width 1006 height 38
copy span "José Maria de Sousa Bezerra"
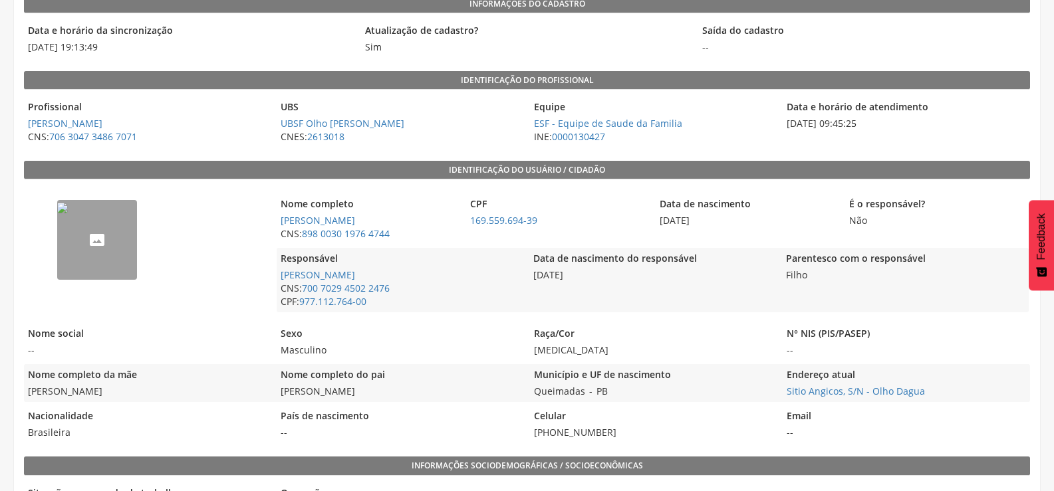
scroll to position [218, 0]
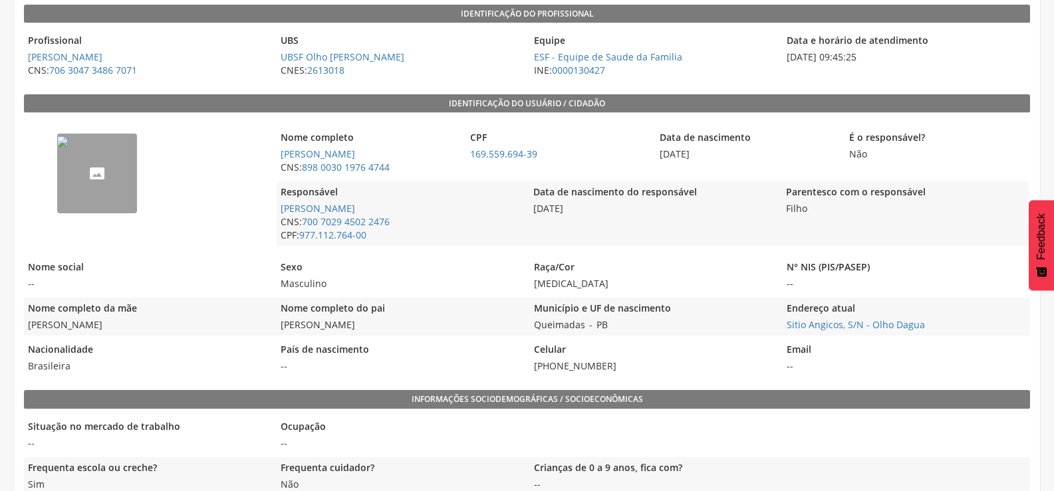
drag, startPoint x: 273, startPoint y: 325, endPoint x: 388, endPoint y: 322, distance: 115.0
click at [388, 322] on div "Nome completo da mãe [PERSON_NAME] Nome completo do pai [PERSON_NAME] Município…" at bounding box center [527, 317] width 1006 height 38
click at [355, 320] on span "[PERSON_NAME]" at bounding box center [400, 324] width 246 height 13
drag, startPoint x: 282, startPoint y: 323, endPoint x: 402, endPoint y: 323, distance: 120.3
click at [402, 323] on span "[PERSON_NAME]" at bounding box center [400, 324] width 246 height 13
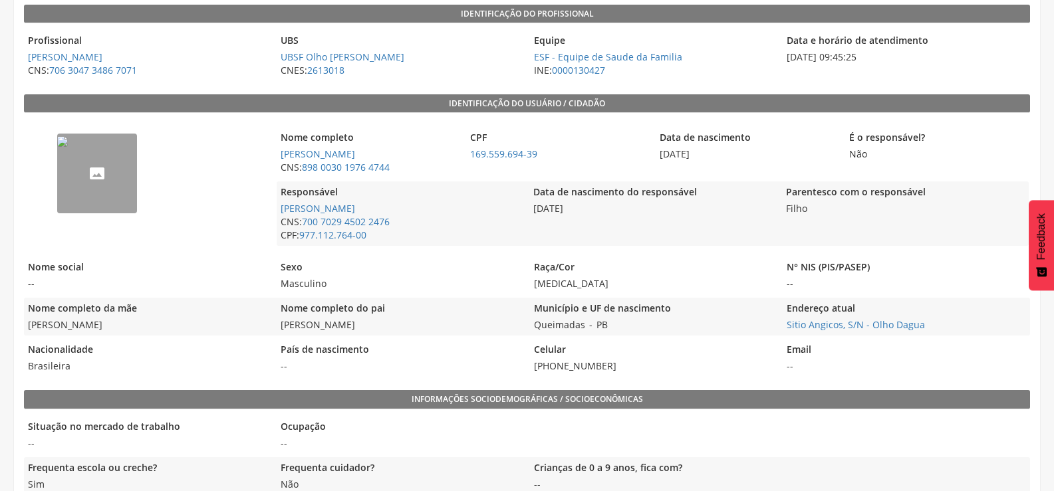
copy span "[PERSON_NAME]"
